Goal: Information Seeking & Learning: Learn about a topic

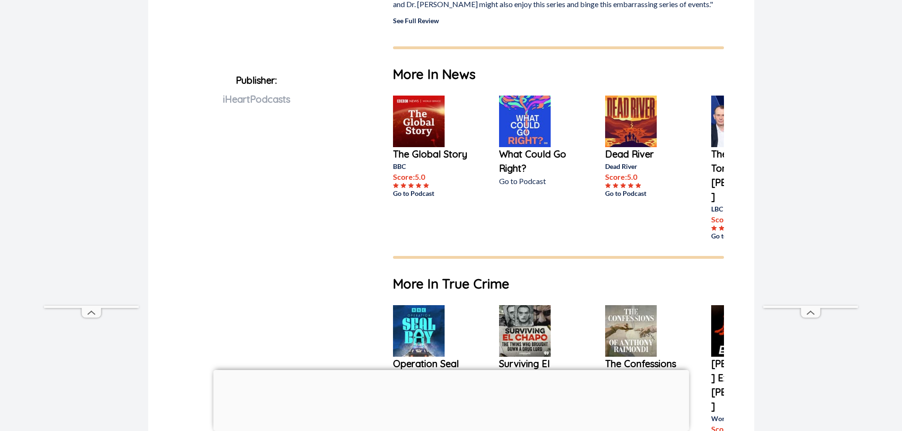
scroll to position [473, 0]
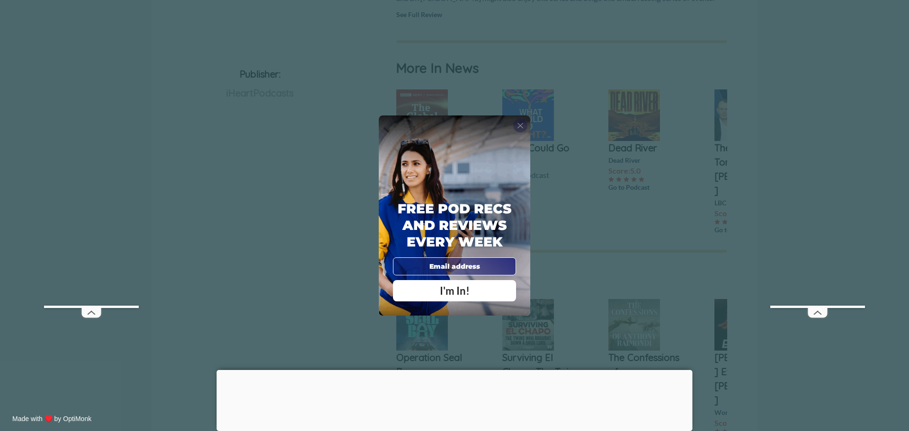
click at [516, 125] on div "X" at bounding box center [520, 125] width 14 height 14
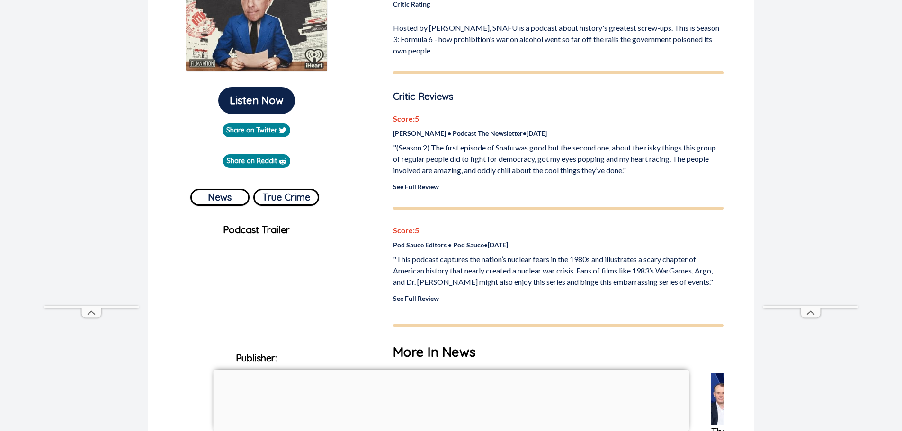
scroll to position [0, 0]
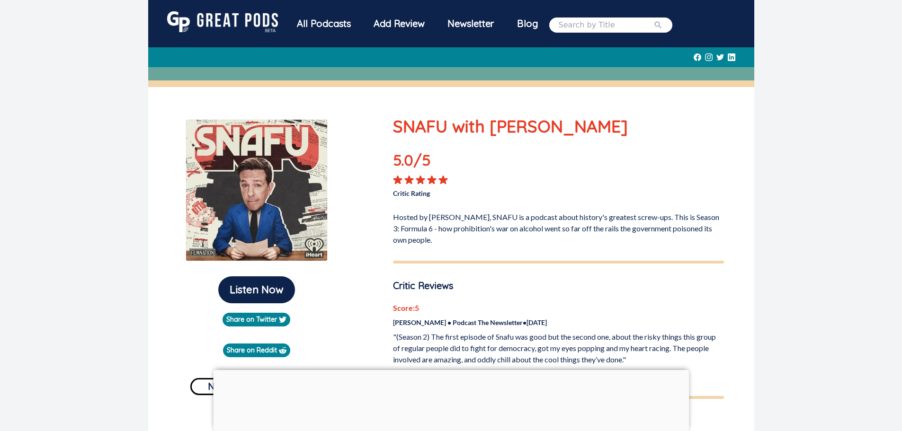
click at [258, 222] on img at bounding box center [257, 190] width 142 height 142
